Goal: Find specific page/section: Find specific page/section

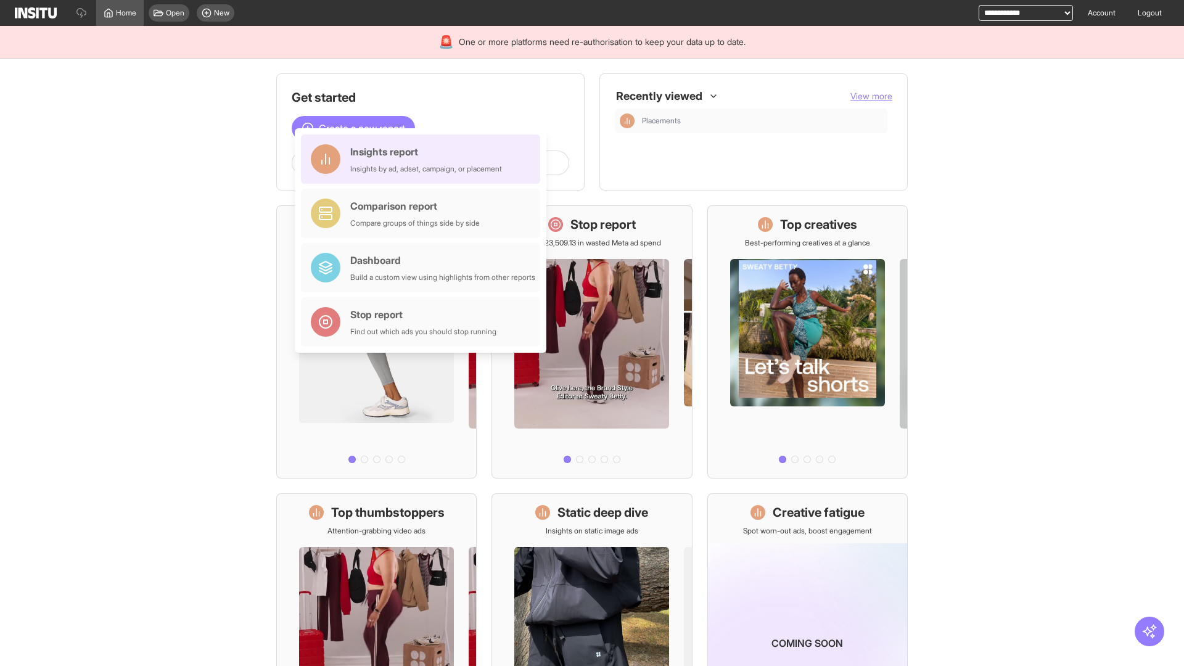
click at [423, 159] on div "Insights report Insights by ad, adset, campaign, or placement" at bounding box center [426, 159] width 152 height 30
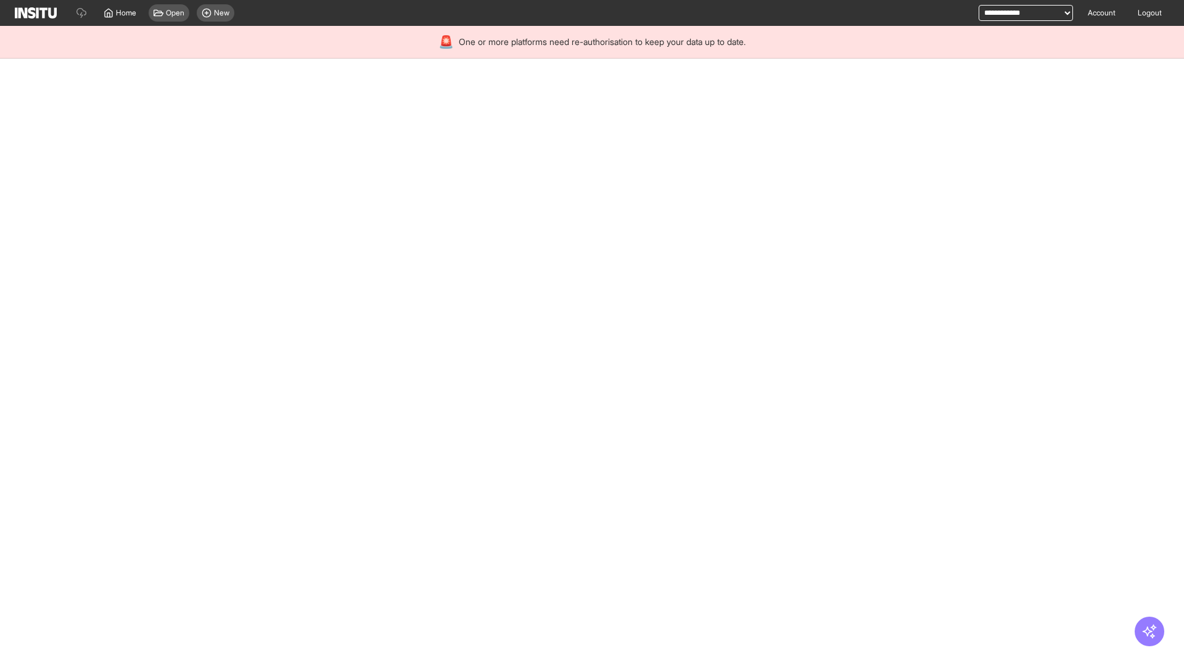
select select "**"
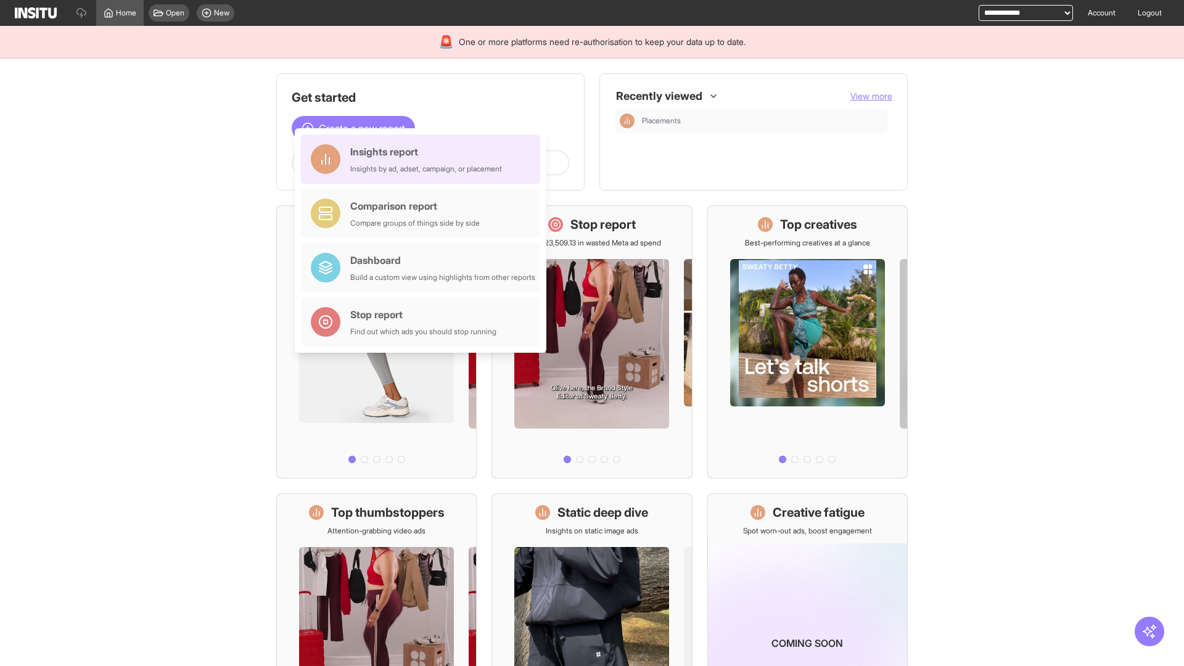
click at [423, 159] on div "Insights report Insights by ad, adset, campaign, or placement" at bounding box center [426, 159] width 152 height 30
